Goal: Communication & Community: Ask a question

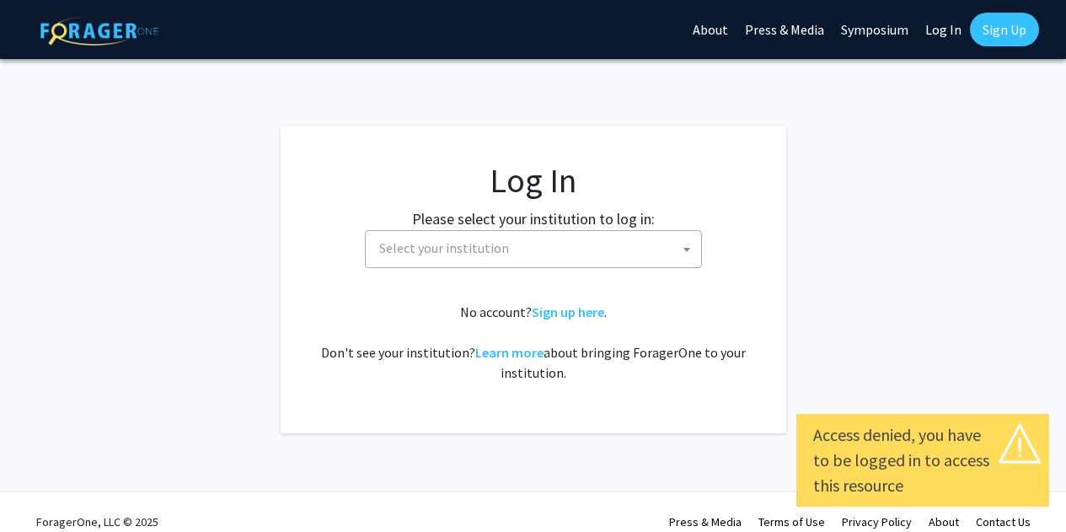
select select
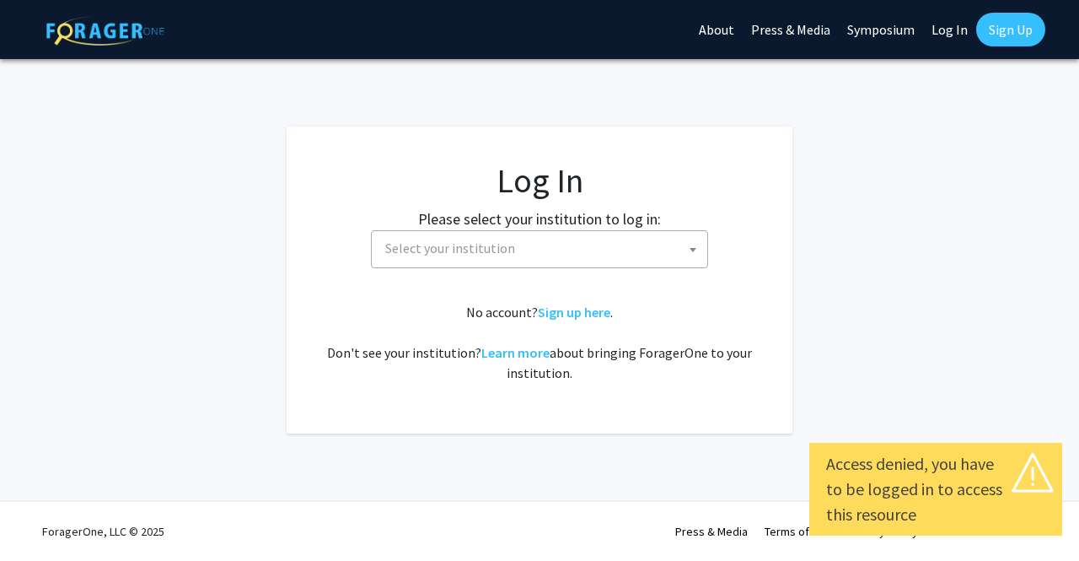
select select
click at [593, 268] on fg-card-body "Log In Please select your institution to log in: Baylor University Brandeis Uni…" at bounding box center [539, 279] width 438 height 239
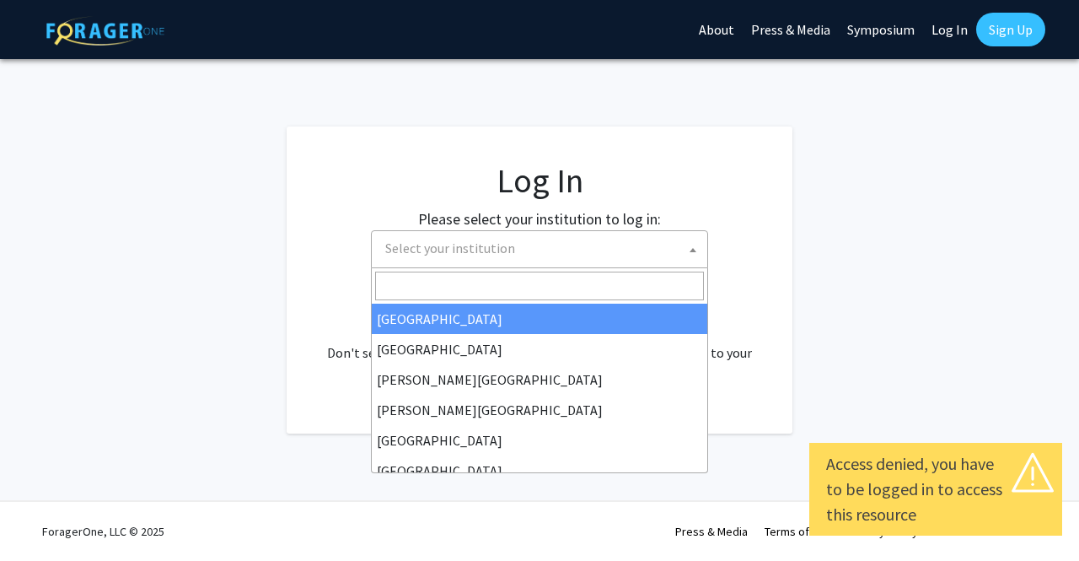
click at [582, 256] on span "Select your institution" at bounding box center [542, 248] width 329 height 35
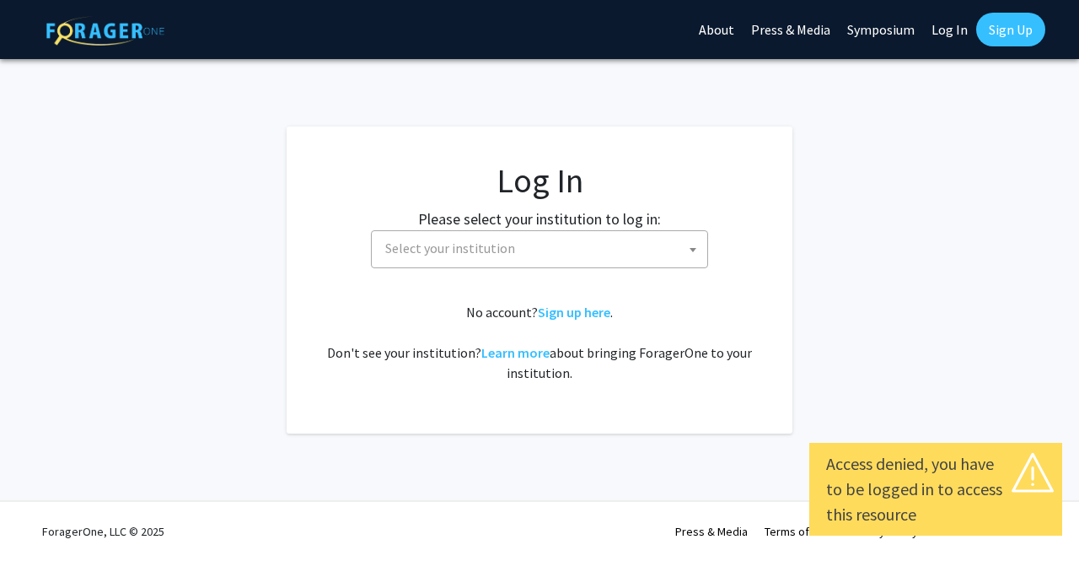
click at [792, 283] on fg-login "Log In Please select your institution to log in: Baylor University Brandeis Uni…" at bounding box center [539, 279] width 1079 height 307
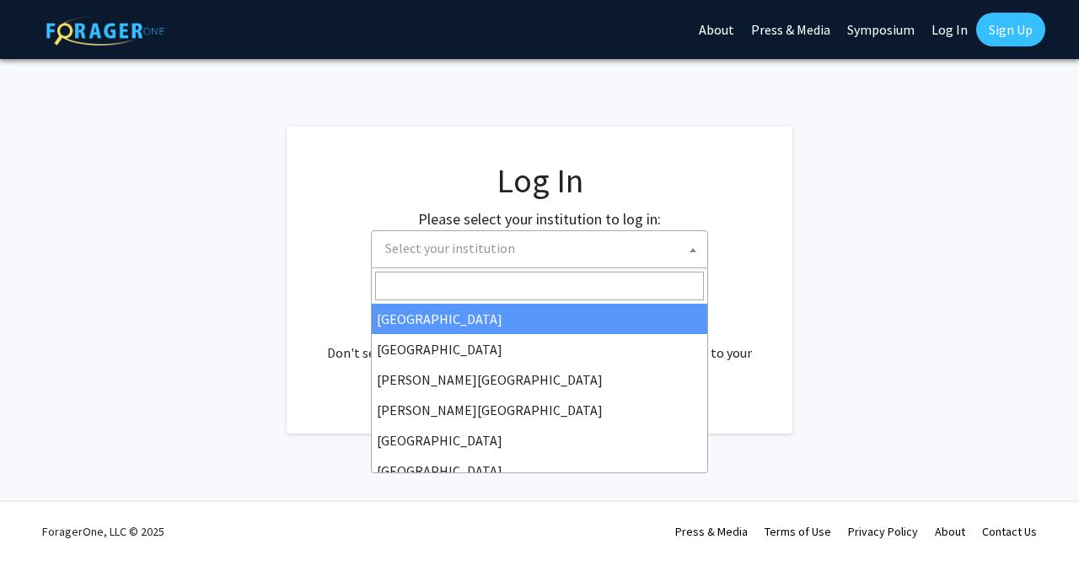
click at [615, 243] on span "Select your institution" at bounding box center [542, 248] width 329 height 35
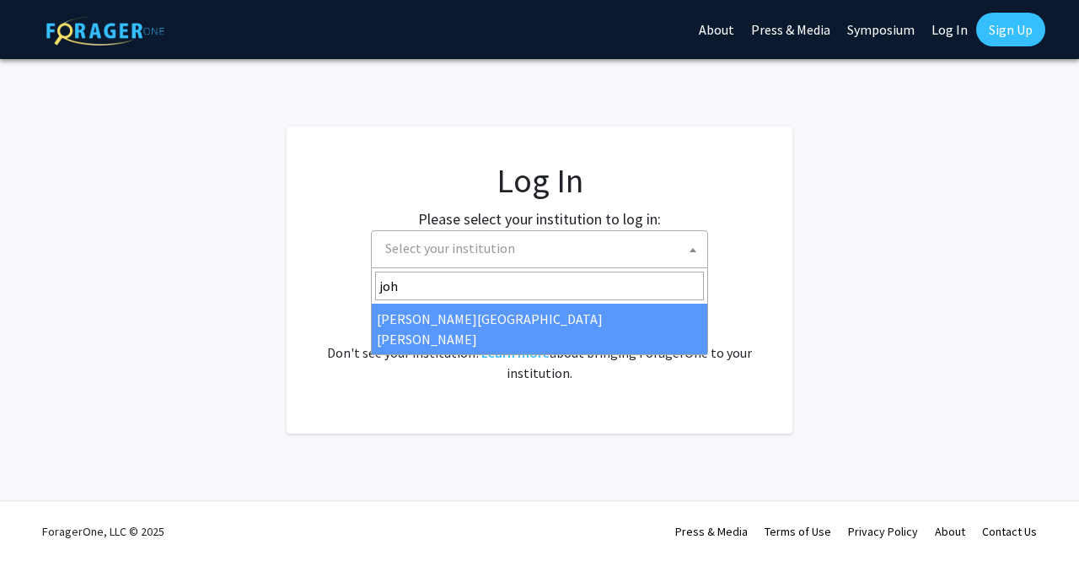
type input "john"
select select "1"
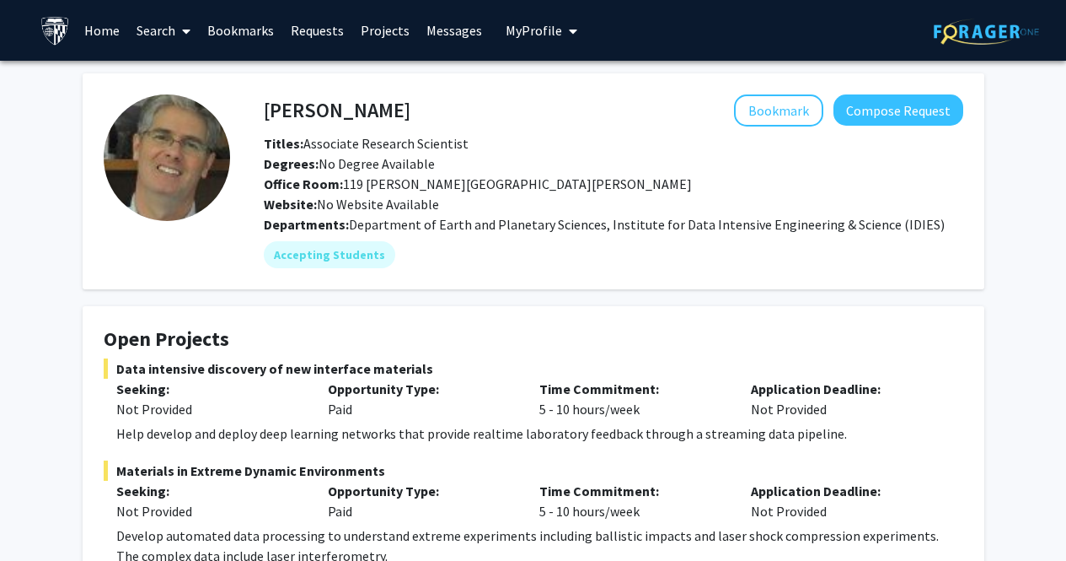
click at [562, 41] on span "My profile dropdown to access profile and logout" at bounding box center [569, 31] width 15 height 59
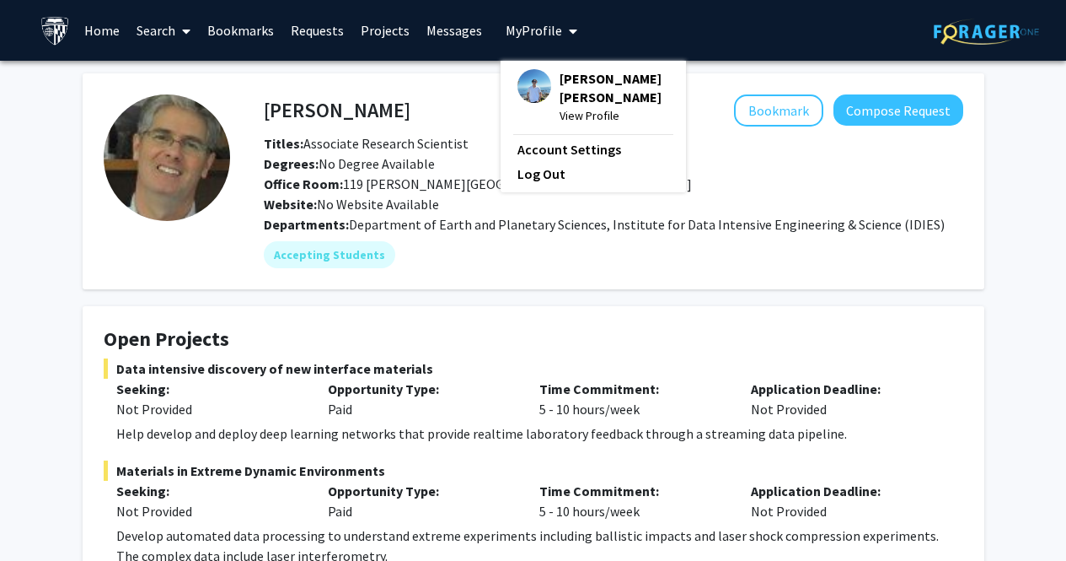
click at [710, 19] on div "Skip navigation Home Search Bookmarks Requests Projects Messages My Profile [PE…" at bounding box center [534, 30] width 1012 height 61
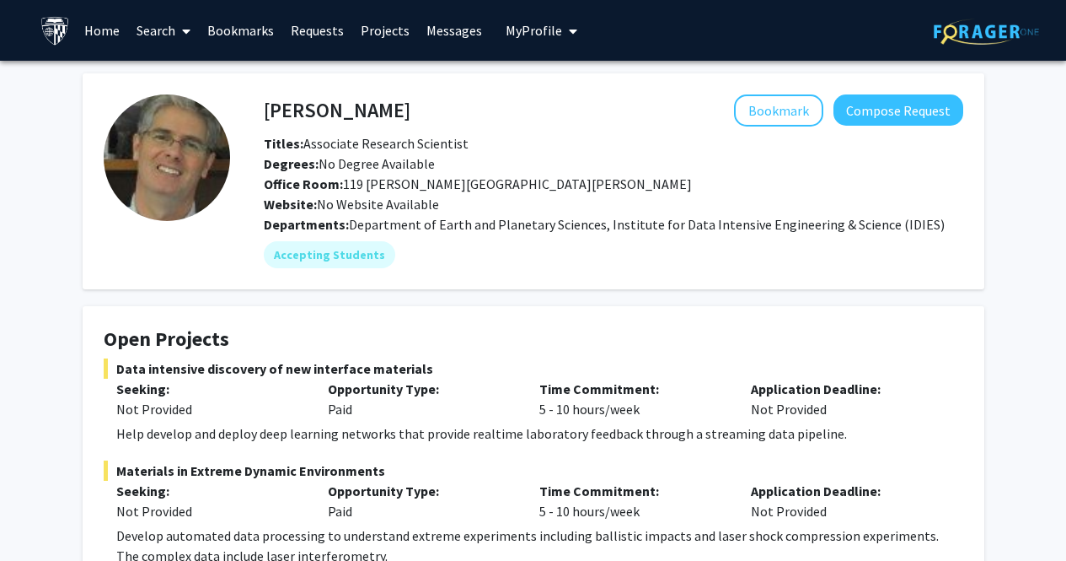
click at [432, 46] on link "Messages" at bounding box center [454, 30] width 72 height 59
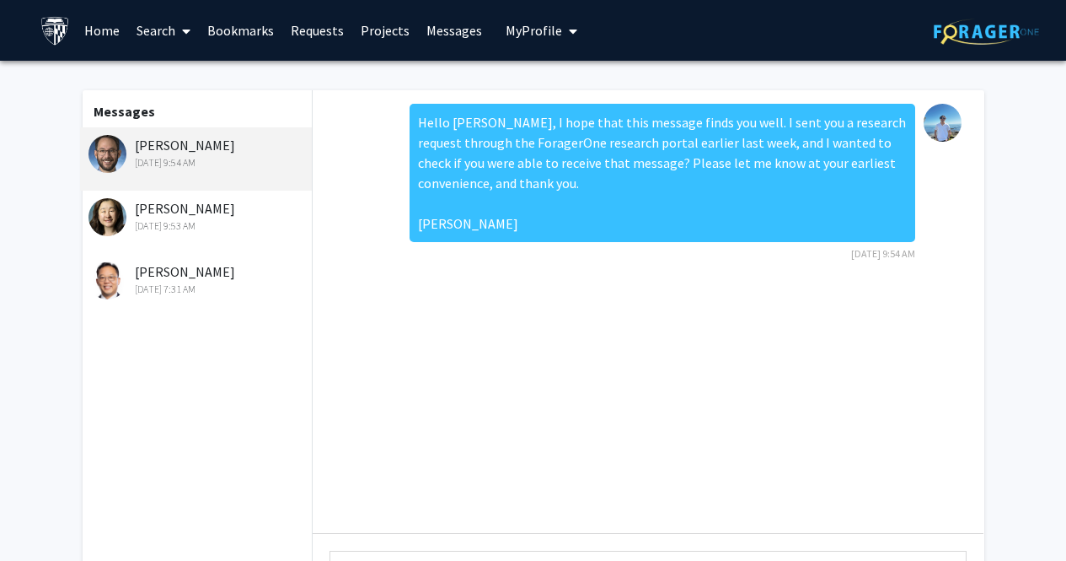
click at [325, 43] on link "Requests" at bounding box center [317, 30] width 70 height 59
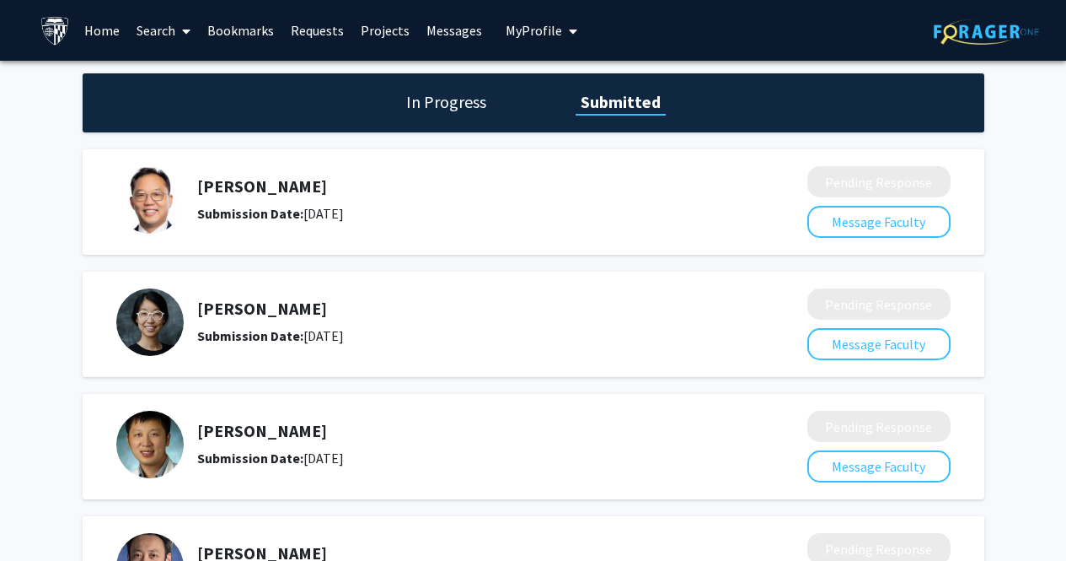
click at [454, 30] on link "Messages" at bounding box center [454, 30] width 72 height 59
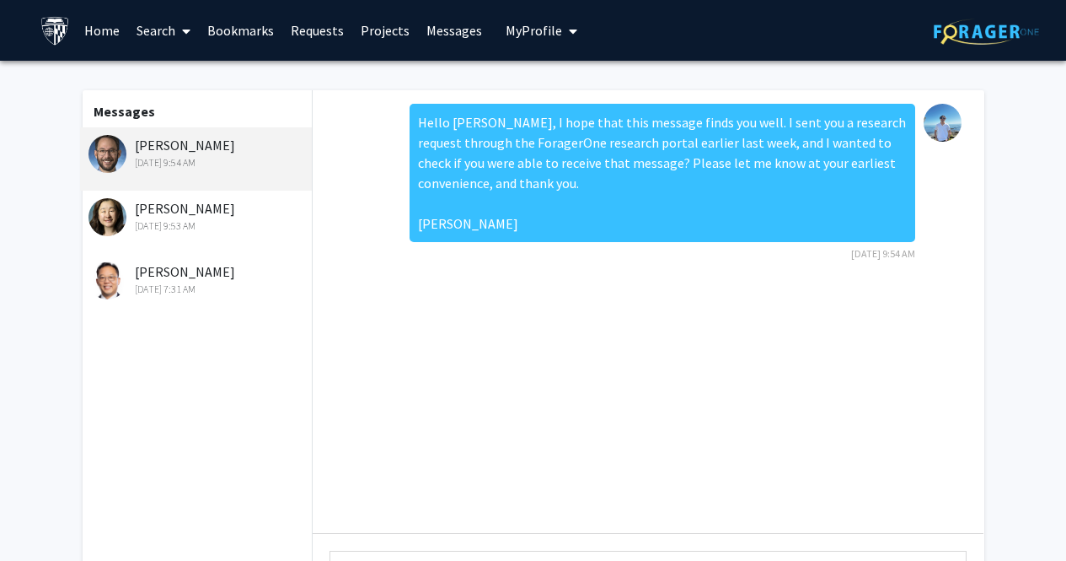
click at [549, 35] on span "My Profile" at bounding box center [534, 30] width 56 height 17
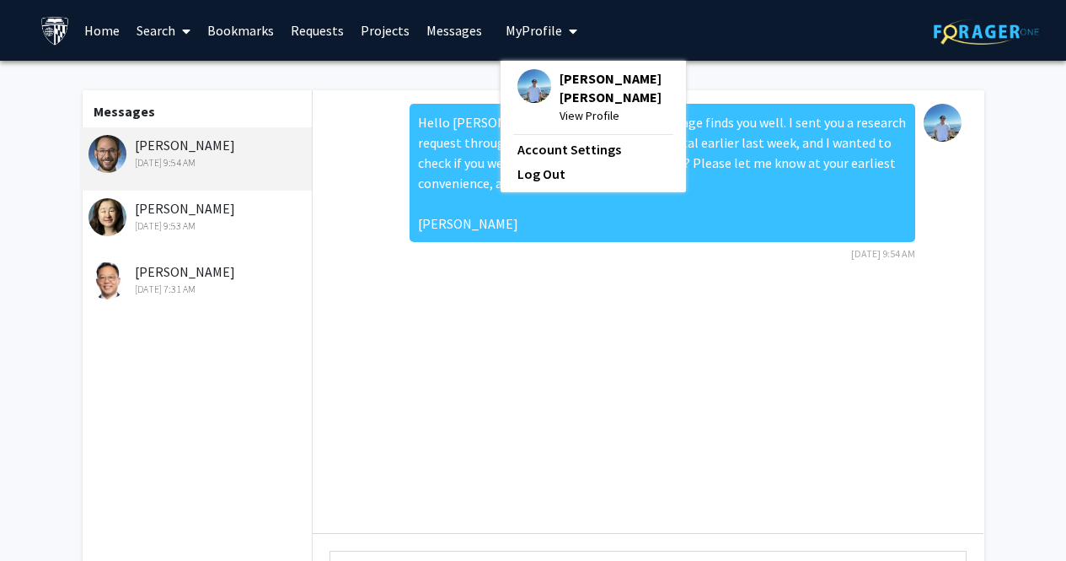
click at [314, 40] on link "Requests" at bounding box center [317, 30] width 70 height 59
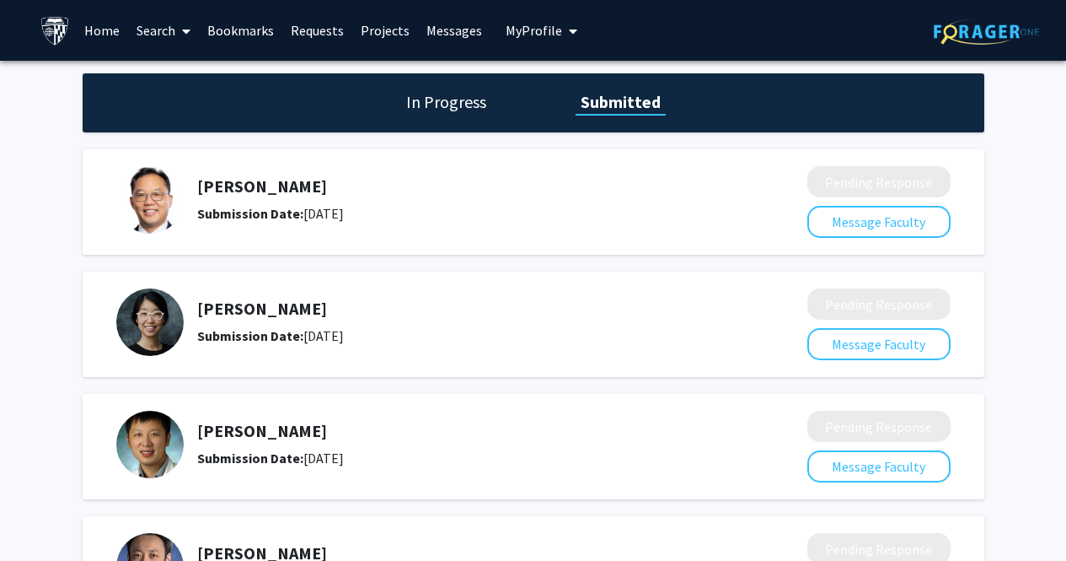
click at [452, 99] on h1 "In Progress" at bounding box center [446, 102] width 90 height 24
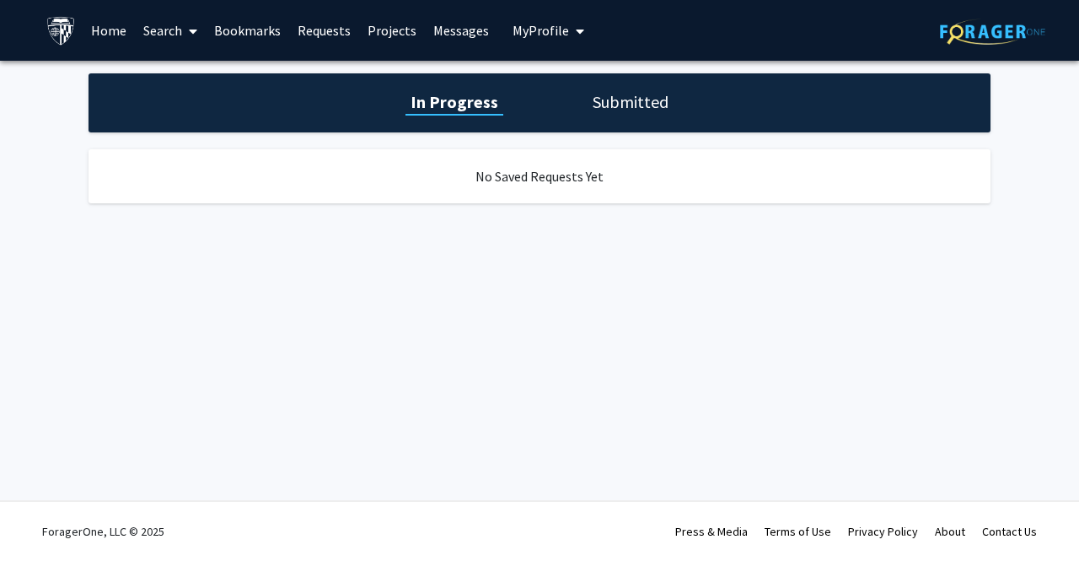
click at [624, 94] on h1 "Submitted" at bounding box center [631, 102] width 86 height 24
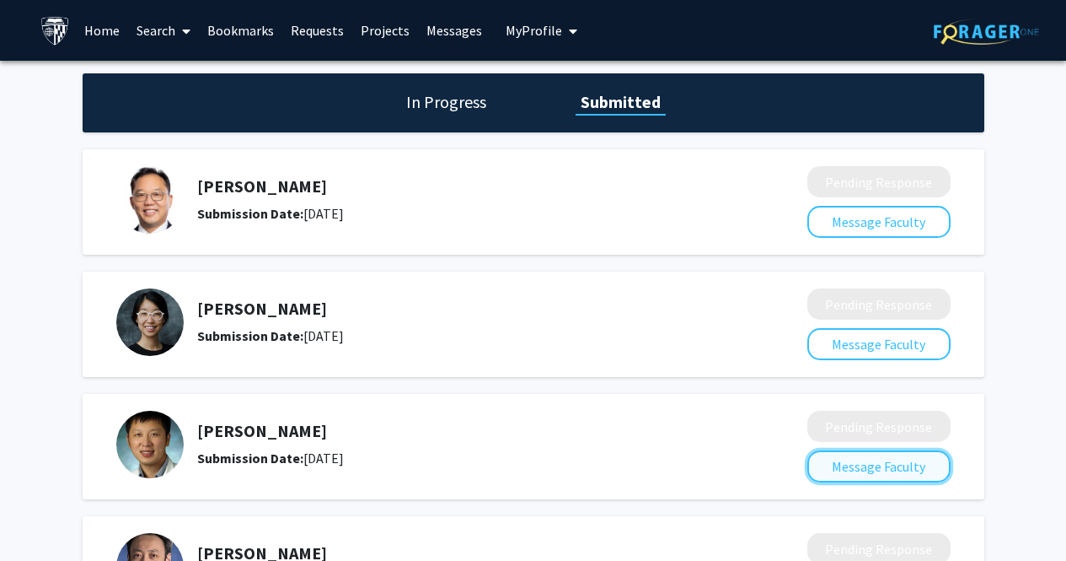
click at [829, 464] on button "Message Faculty" at bounding box center [879, 466] width 143 height 32
